Goal: Transaction & Acquisition: Obtain resource

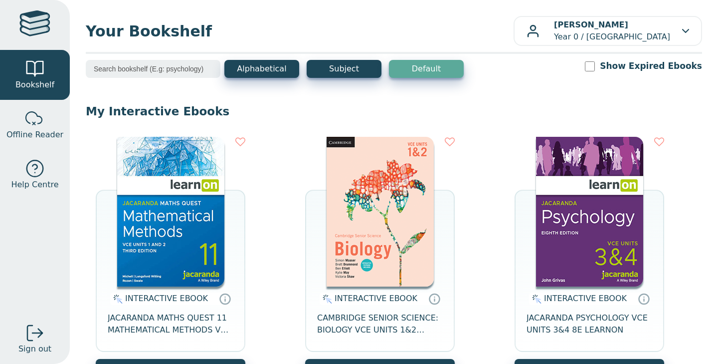
click at [183, 183] on img at bounding box center [170, 212] width 107 height 150
click at [187, 245] on img at bounding box center [170, 212] width 107 height 150
